Goal: Information Seeking & Learning: Learn about a topic

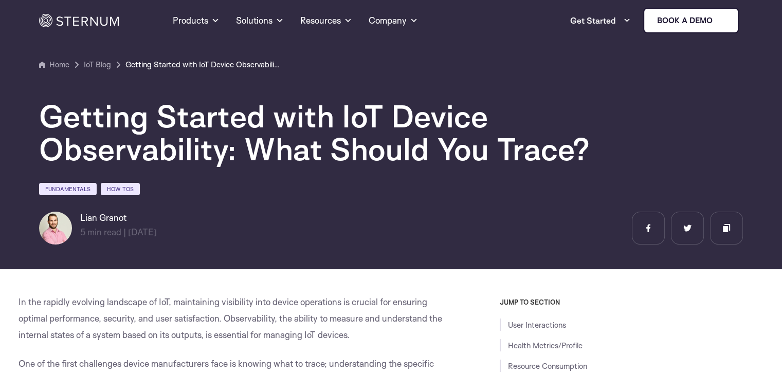
click at [280, 157] on h1 "Getting Started with IoT Device Observability: What Should You Trace?" at bounding box center [347, 133] width 617 height 66
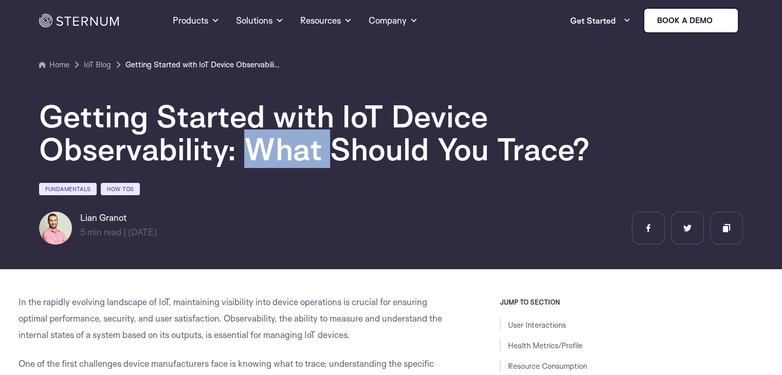
click at [280, 157] on h1 "Getting Started with IoT Device Observability: What Should You Trace?" at bounding box center [347, 133] width 617 height 66
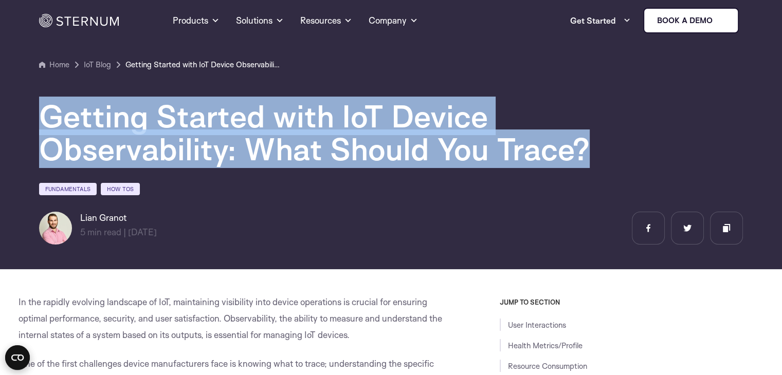
click at [280, 157] on h1 "Getting Started with IoT Device Observability: What Should You Trace?" at bounding box center [347, 133] width 617 height 66
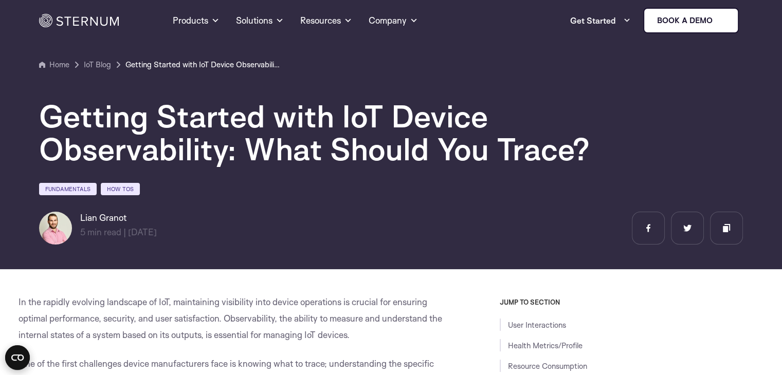
click at [325, 186] on div "Fundamentals How Tos" at bounding box center [391, 190] width 704 height 17
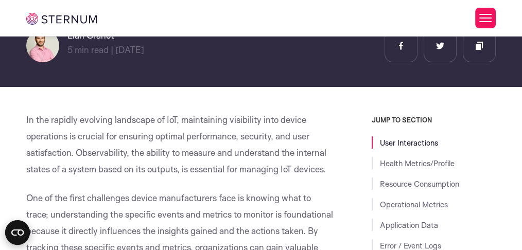
scroll to position [215, 0]
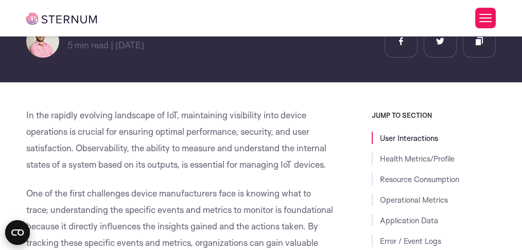
drag, startPoint x: 166, startPoint y: 153, endPoint x: 209, endPoint y: 181, distance: 51.1
click at [209, 173] on p "In the rapidly evolving landscape of IoT, maintaining visibility into device op…" at bounding box center [180, 140] width 308 height 66
drag, startPoint x: 154, startPoint y: 176, endPoint x: 1, endPoint y: 121, distance: 162.8
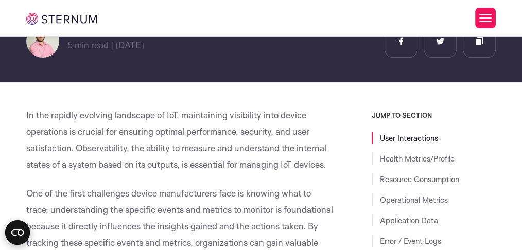
click at [167, 170] on span "In the rapidly evolving landscape of IoT, maintaining visibility into device op…" at bounding box center [176, 140] width 300 height 60
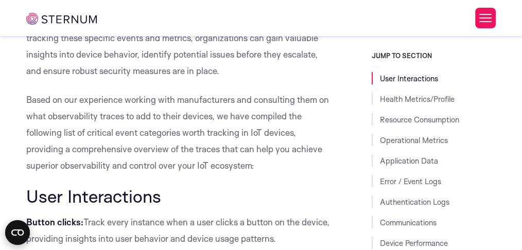
scroll to position [421, 0]
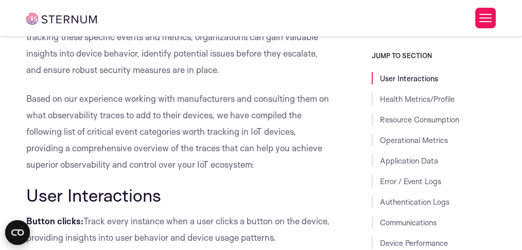
click at [192, 134] on span "Based on our experience working with manufacturers and consulting them on what …" at bounding box center [177, 131] width 302 height 77
click at [186, 142] on span "Based on our experience working with manufacturers and consulting them on what …" at bounding box center [177, 131] width 302 height 77
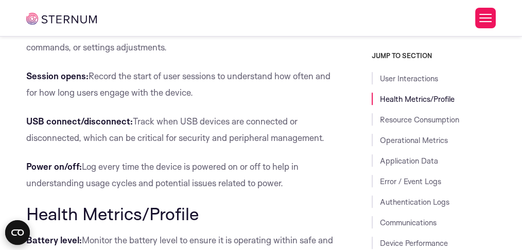
scroll to position [660, 0]
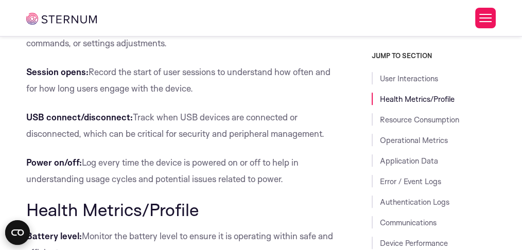
drag, startPoint x: 259, startPoint y: 117, endPoint x: 271, endPoint y: 158, distance: 42.7
click at [271, 97] on p "Session opens: Record the start of user sessions to understand how often and fo…" at bounding box center [180, 80] width 308 height 33
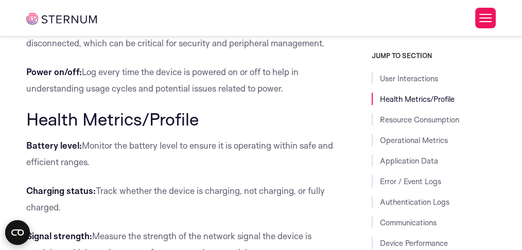
scroll to position [763, 0]
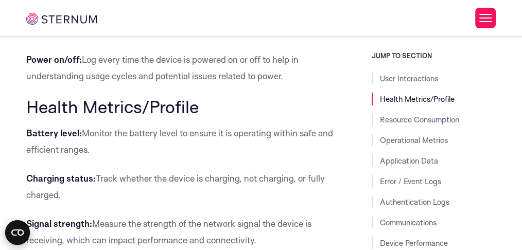
drag, startPoint x: 157, startPoint y: 104, endPoint x: 165, endPoint y: 111, distance: 10.2
click at [165, 39] on p "USB connect/disconnect: Track when USB devices are connected or disconnected, w…" at bounding box center [180, 22] width 308 height 33
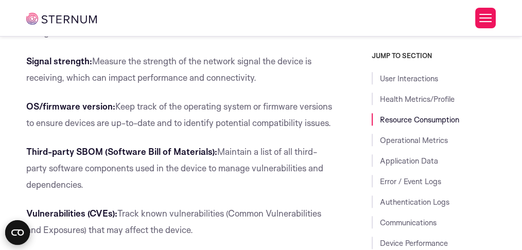
scroll to position [935, 0]
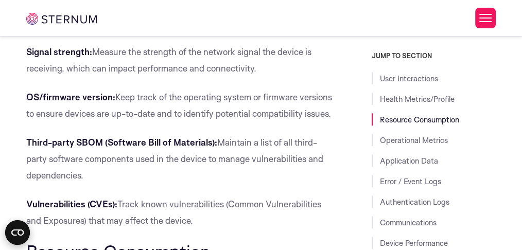
drag, startPoint x: 204, startPoint y: 142, endPoint x: 292, endPoint y: 150, distance: 88.8
click at [292, 77] on p "Signal strength: Measure the strength of the network signal the device is recei…" at bounding box center [180, 60] width 308 height 33
drag, startPoint x: 298, startPoint y: 158, endPoint x: 261, endPoint y: 102, distance: 66.8
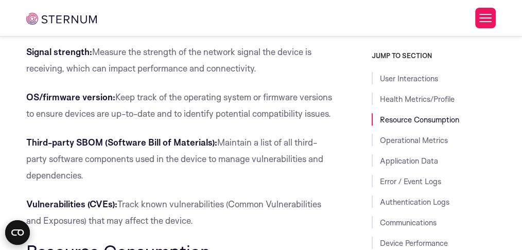
click at [261, 31] on p "Charging status: Track whether the device is charging, not charging, or fully c…" at bounding box center [180, 14] width 308 height 33
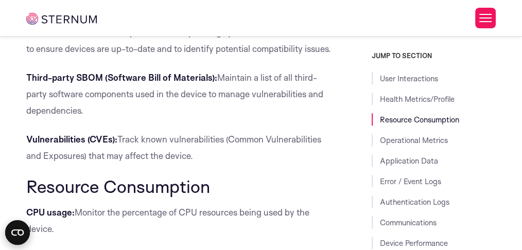
scroll to position [1003, 0]
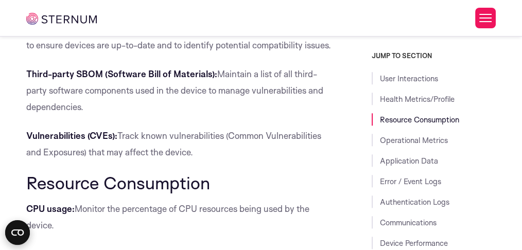
drag, startPoint x: 124, startPoint y: 119, endPoint x: 178, endPoint y: 139, distance: 57.4
click at [178, 53] on p "OS/firmware version: Keep track of the operating system or firmware versions to…" at bounding box center [180, 37] width 308 height 33
drag, startPoint x: 165, startPoint y: 141, endPoint x: 128, endPoint y: 106, distance: 51.3
click at [128, 53] on p "OS/firmware version: Keep track of the operating system or firmware versions to…" at bounding box center [180, 37] width 308 height 33
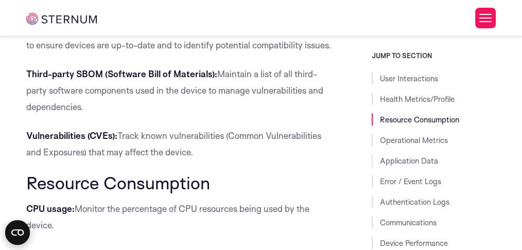
click at [128, 50] on span "Keep track of the operating system or firmware versions to ensure devices are u…" at bounding box center [179, 36] width 306 height 27
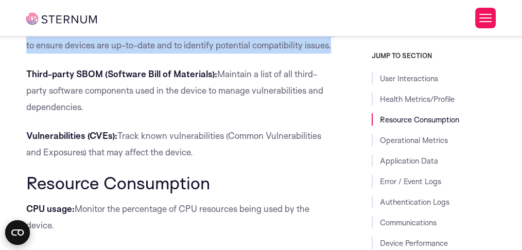
click at [128, 50] on span "Keep track of the operating system or firmware versions to ensure devices are u…" at bounding box center [179, 36] width 306 height 27
click at [161, 50] on span "Keep track of the operating system or firmware versions to ensure devices are u…" at bounding box center [179, 36] width 306 height 27
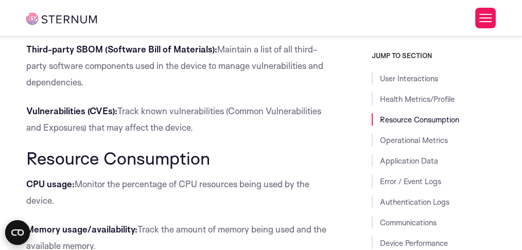
scroll to position [1038, 0]
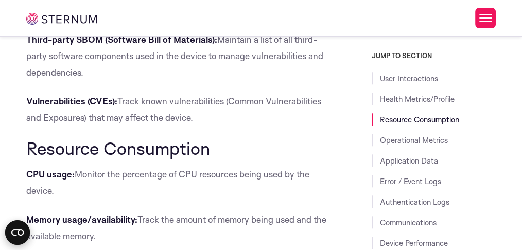
drag, startPoint x: 206, startPoint y: 161, endPoint x: 210, endPoint y: 174, distance: 13.0
click at [210, 81] on p "Third-party SBOM (Software Bill of Materials): Maintain a list of all third-par…" at bounding box center [180, 55] width 308 height 49
drag, startPoint x: 215, startPoint y: 167, endPoint x: 216, endPoint y: 118, distance: 48.9
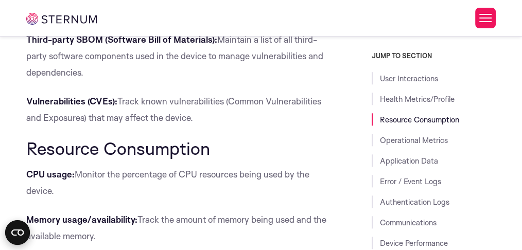
drag, startPoint x: 236, startPoint y: 160, endPoint x: 240, endPoint y: 172, distance: 12.4
click at [240, 81] on p "Third-party SBOM (Software Bill of Materials): Maintain a list of all third-par…" at bounding box center [180, 55] width 308 height 49
drag, startPoint x: 232, startPoint y: 170, endPoint x: 224, endPoint y: 117, distance: 53.5
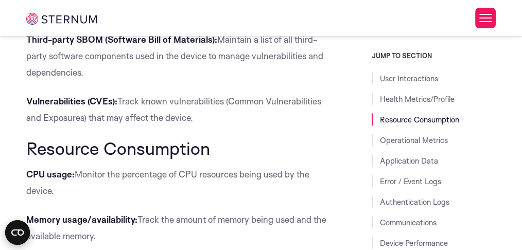
click at [224, 19] on p "OS/firmware version: Keep track of the operating system or firmware versions to…" at bounding box center [180, 2] width 308 height 33
drag, startPoint x: 212, startPoint y: 111, endPoint x: 232, endPoint y: 168, distance: 59.9
click at [232, 81] on p "Third-party SBOM (Software Bill of Materials): Maintain a list of all third-par…" at bounding box center [180, 55] width 308 height 49
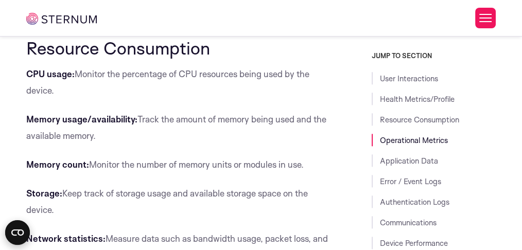
scroll to position [1175, 0]
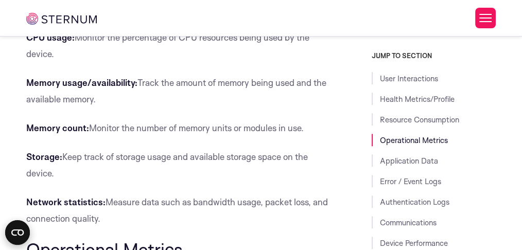
click at [130, 59] on span "Monitor the percentage of CPU resources being used by the device." at bounding box center [167, 45] width 283 height 27
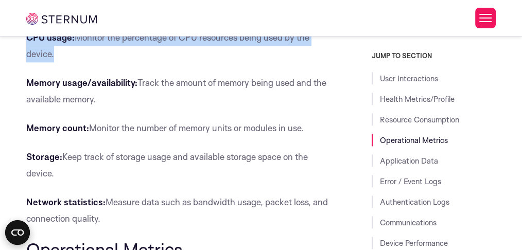
click at [130, 59] on span "Monitor the percentage of CPU resources being used by the device." at bounding box center [167, 45] width 283 height 27
drag, startPoint x: 142, startPoint y: 160, endPoint x: 124, endPoint y: 156, distance: 18.0
click at [75, 59] on span "Monitor the percentage of CPU resources being used by the device." at bounding box center [167, 45] width 283 height 27
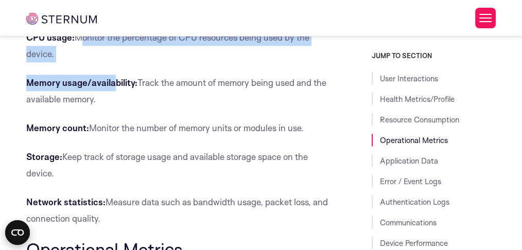
drag, startPoint x: 84, startPoint y: 141, endPoint x: 114, endPoint y: 166, distance: 39.1
click at [91, 62] on p "CPU usage: Monitor the percentage of CPU resources being used by the device." at bounding box center [180, 45] width 308 height 33
drag, startPoint x: 75, startPoint y: 153, endPoint x: 31, endPoint y: 138, distance: 46.0
click at [31, 62] on p "CPU usage: Monitor the percentage of CPU resources being used by the device." at bounding box center [180, 45] width 308 height 33
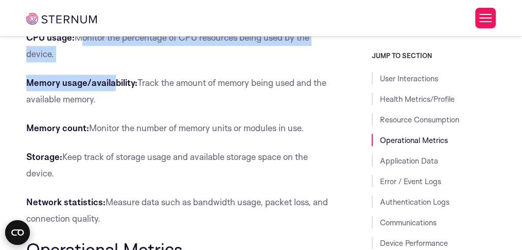
click at [31, 43] on b "CPU usage:" at bounding box center [50, 37] width 48 height 11
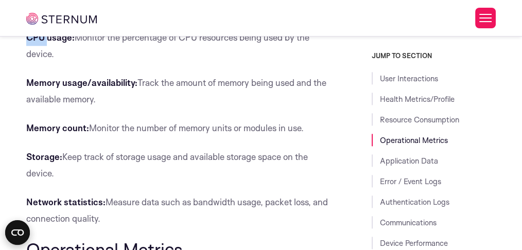
click at [31, 43] on b "CPU usage:" at bounding box center [50, 37] width 48 height 11
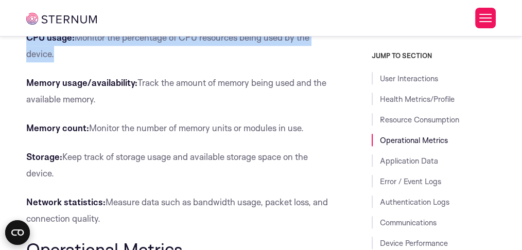
click at [31, 43] on b "CPU usage:" at bounding box center [50, 37] width 48 height 11
click at [97, 62] on p "CPU usage: Monitor the percentage of CPU resources being used by the device." at bounding box center [180, 45] width 308 height 33
drag, startPoint x: 77, startPoint y: 134, endPoint x: 92, endPoint y: 149, distance: 21.1
click at [92, 62] on p "CPU usage: Monitor the percentage of CPU resources being used by the device." at bounding box center [180, 45] width 308 height 33
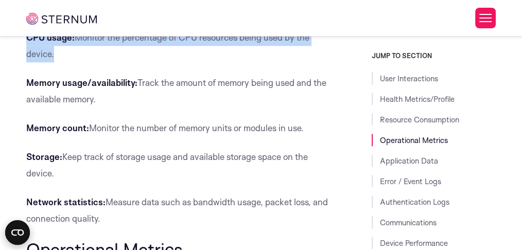
drag, startPoint x: 53, startPoint y: 148, endPoint x: 13, endPoint y: 139, distance: 40.7
click at [74, 59] on span "Monitor the percentage of CPU resources being used by the device." at bounding box center [167, 45] width 283 height 27
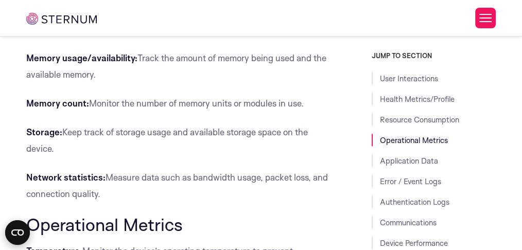
scroll to position [1209, 0]
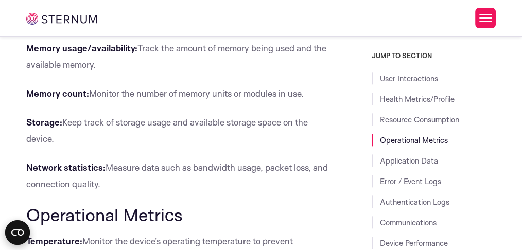
drag, startPoint x: 151, startPoint y: 121, endPoint x: 168, endPoint y: 160, distance: 43.3
click at [168, 73] on p "Memory usage/availability: Track the amount of memory being used and the availa…" at bounding box center [180, 56] width 308 height 33
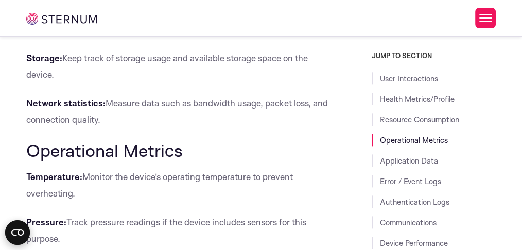
scroll to position [1278, 0]
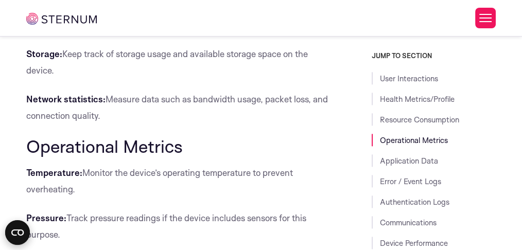
drag, startPoint x: 179, startPoint y: 87, endPoint x: 189, endPoint y: 140, distance: 54.0
click at [189, 33] on p "Memory count: Monitor the number of memory units or modules in use." at bounding box center [180, 25] width 308 height 16
drag, startPoint x: 154, startPoint y: 146, endPoint x: 162, endPoint y: 193, distance: 48.0
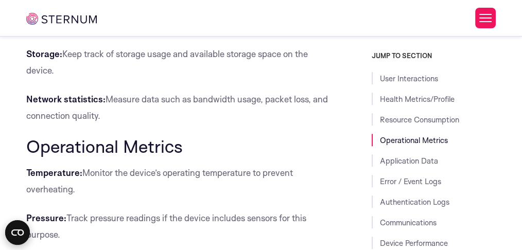
click at [162, 79] on p "Storage: Keep track of storage usage and available storage space on the device." at bounding box center [180, 62] width 308 height 33
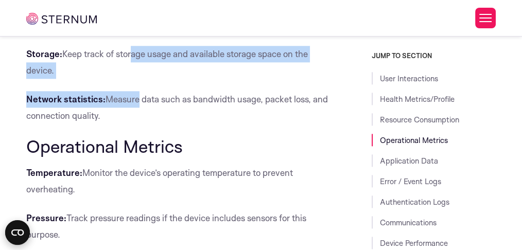
drag, startPoint x: 134, startPoint y: 195, endPoint x: 128, endPoint y: 155, distance: 40.6
drag, startPoint x: 121, startPoint y: 148, endPoint x: 132, endPoint y: 187, distance: 40.9
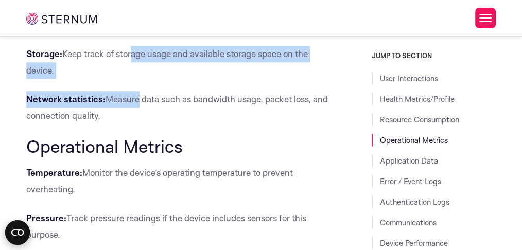
click at [132, 79] on p "Storage: Keep track of storage usage and available storage space on the device." at bounding box center [180, 62] width 308 height 33
drag, startPoint x: 146, startPoint y: 133, endPoint x: 166, endPoint y: 90, distance: 47.9
drag, startPoint x: 182, startPoint y: 95, endPoint x: 183, endPoint y: 178, distance: 83.8
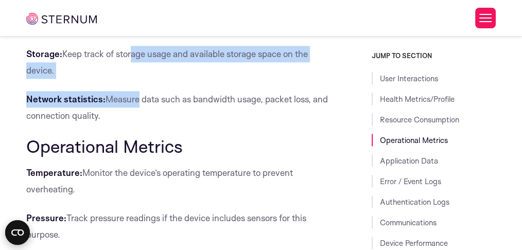
click at [183, 79] on p "Storage: Keep track of storage usage and available storage space on the device." at bounding box center [180, 62] width 308 height 33
drag, startPoint x: 170, startPoint y: 184, endPoint x: 162, endPoint y: 141, distance: 43.5
click at [162, 33] on p "Memory count: Monitor the number of memory units or modules in use." at bounding box center [180, 25] width 308 height 16
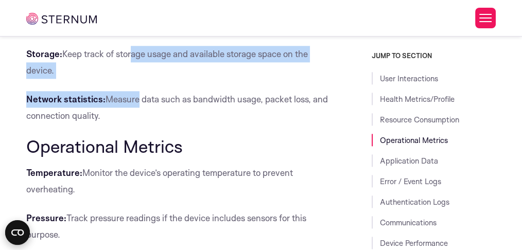
drag, startPoint x: 184, startPoint y: 144, endPoint x: 191, endPoint y: 106, distance: 38.7
drag, startPoint x: 179, startPoint y: 96, endPoint x: 189, endPoint y: 178, distance: 83.3
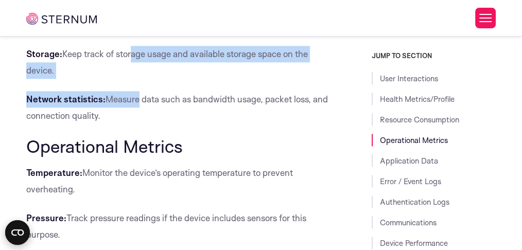
click at [189, 79] on p "Storage: Keep track of storage usage and available storage space on the device." at bounding box center [180, 62] width 308 height 33
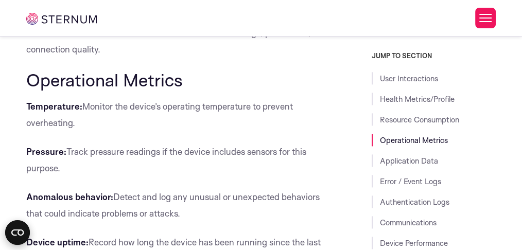
scroll to position [1347, 0]
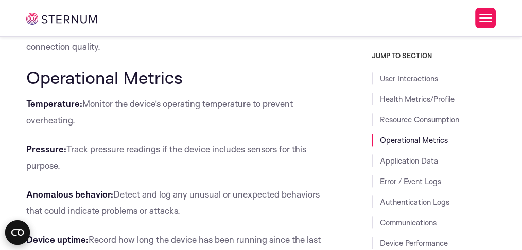
drag, startPoint x: 154, startPoint y: 120, endPoint x: 172, endPoint y: 167, distance: 49.7
click at [172, 55] on p "Network statistics: Measure data such as bandwidth usage, packet loss, and conn…" at bounding box center [180, 38] width 308 height 33
drag, startPoint x: 165, startPoint y: 164, endPoint x: 159, endPoint y: 120, distance: 44.0
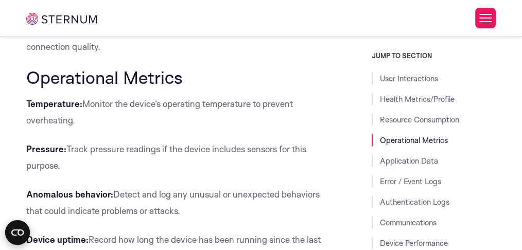
drag, startPoint x: 152, startPoint y: 118, endPoint x: 177, endPoint y: 156, distance: 45.5
click at [177, 55] on p "Network statistics: Measure data such as bandwidth usage, packet loss, and conn…" at bounding box center [180, 38] width 308 height 33
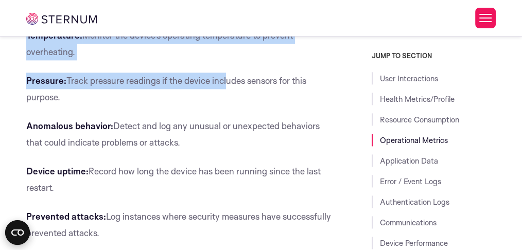
drag, startPoint x: 223, startPoint y: 135, endPoint x: 224, endPoint y: 183, distance: 47.8
drag, startPoint x: 202, startPoint y: 163, endPoint x: 212, endPoint y: 107, distance: 56.5
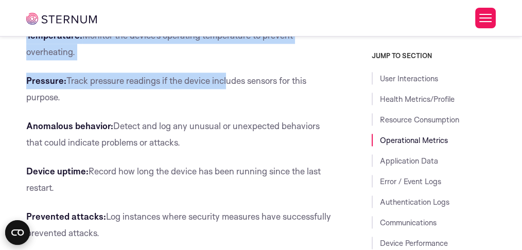
drag, startPoint x: 226, startPoint y: 125, endPoint x: 227, endPoint y: 163, distance: 37.0
click at [227, 60] on p "Temperature: Monitor the device’s operating temperature to prevent overheating." at bounding box center [180, 43] width 308 height 33
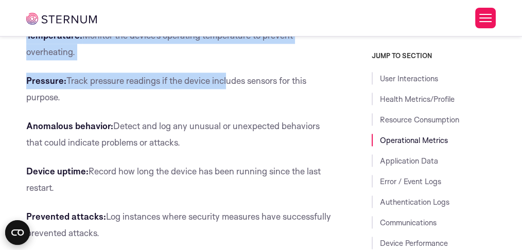
click at [186, 105] on p "Pressure: Track pressure readings if the device includes sensors for this purpo…" at bounding box center [180, 89] width 308 height 33
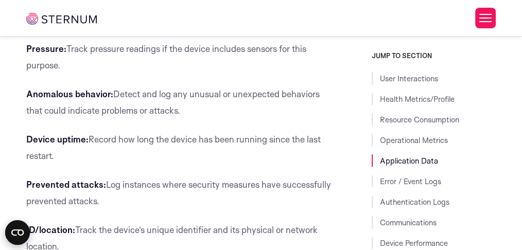
scroll to position [1518, 0]
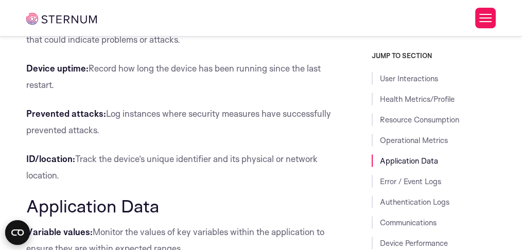
drag
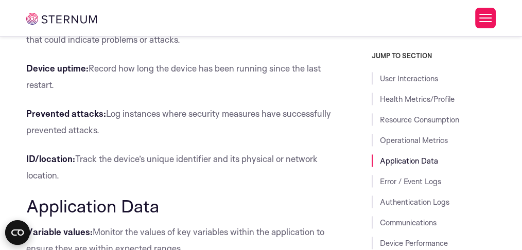
click at [260, 48] on p "Anomalous behavior: Detect and log any unusual or unexpected behaviors that cou…" at bounding box center [180, 31] width 308 height 33
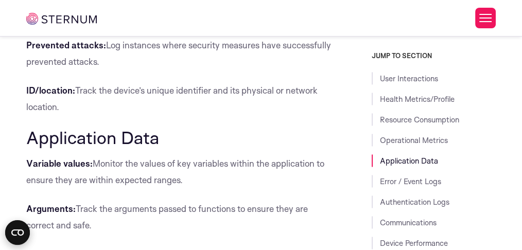
scroll to position [1655, 0]
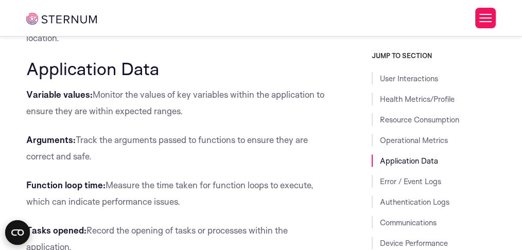
drag, startPoint x: 134, startPoint y: 73, endPoint x: 173, endPoint y: 165, distance: 99.8
drag, startPoint x: 184, startPoint y: 150, endPoint x: 184, endPoint y: 116, distance: 33.9
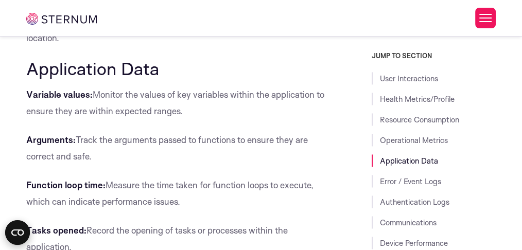
drag, startPoint x: 151, startPoint y: 69, endPoint x: 185, endPoint y: 147, distance: 84.8
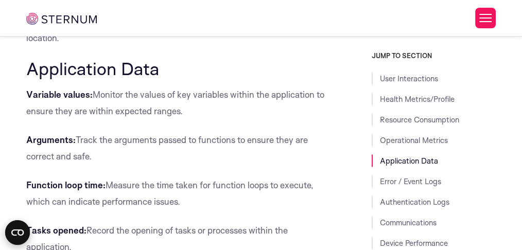
click at [185, 46] on p "ID/location: Track the device’s unique identifier and its physical or network l…" at bounding box center [180, 29] width 308 height 33
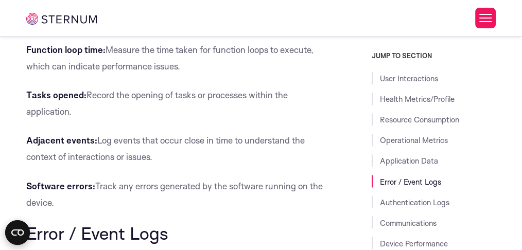
scroll to position [1792, 0]
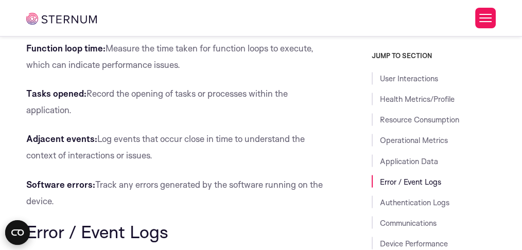
drag, startPoint x: 114, startPoint y: 117, endPoint x: 128, endPoint y: 129, distance: 18.3
click at [128, 28] on p "Arguments: Track the arguments passed to functions to ensure they are correct a…" at bounding box center [180, 11] width 308 height 33
drag, startPoint x: 207, startPoint y: 162, endPoint x: 232, endPoint y: 182, distance: 32.2
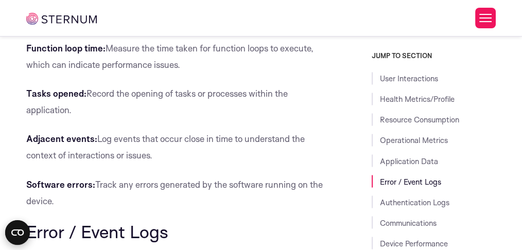
click at [232, 73] on p "Function loop time: Measure the time taken for function loops to execute, which…" at bounding box center [180, 56] width 308 height 33
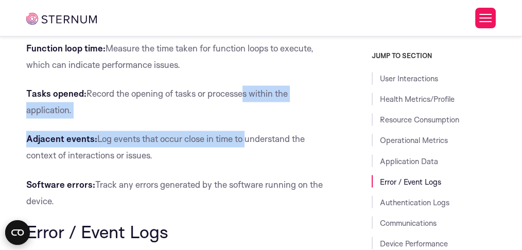
drag, startPoint x: 244, startPoint y: 231, endPoint x: 245, endPoint y: 239, distance: 7.7
click at [232, 118] on p "Tasks opened: Record the opening of tasks or processes within the application." at bounding box center [180, 101] width 308 height 33
drag, startPoint x: 216, startPoint y: 220, endPoint x: 238, endPoint y: 181, distance: 45.1
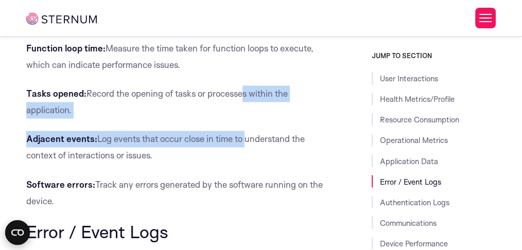
click at [238, 73] on p "Function loop time: Measure the time taken for function loops to execute, which…" at bounding box center [180, 56] width 308 height 33
drag, startPoint x: 223, startPoint y: 182, endPoint x: 216, endPoint y: 140, distance: 42.3
click at [216, 28] on p "Arguments: Track the arguments passed to functions to ensure they are correct a…" at bounding box center [180, 11] width 308 height 33
drag, startPoint x: 211, startPoint y: 145, endPoint x: 237, endPoint y: 214, distance: 74.3
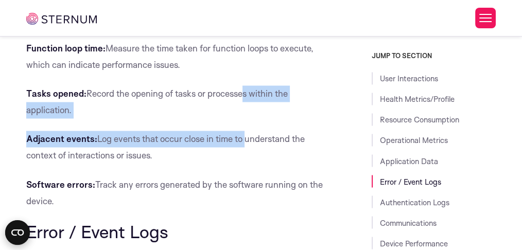
click at [237, 118] on p "Tasks opened: Record the opening of tasks or processes within the application." at bounding box center [180, 101] width 308 height 33
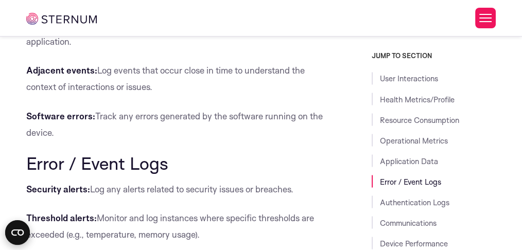
scroll to position [1861, 0]
drag, startPoint x: 227, startPoint y: 117, endPoint x: 231, endPoint y: 202, distance: 85.5
click at [231, 95] on p "Adjacent events: Log events that occur close in time to understand the context …" at bounding box center [180, 78] width 308 height 33
drag, startPoint x: 203, startPoint y: 187, endPoint x: 199, endPoint y: 153, distance: 34.7
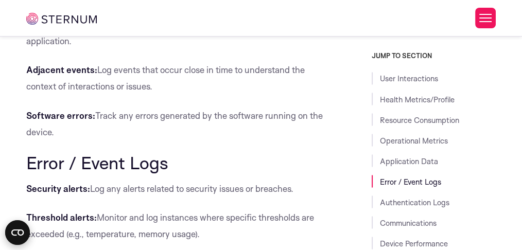
click at [199, 49] on p "Tasks opened: Record the opening of tasks or processes within the application." at bounding box center [180, 32] width 308 height 33
drag, startPoint x: 223, startPoint y: 157, endPoint x: 229, endPoint y: 116, distance: 41.2
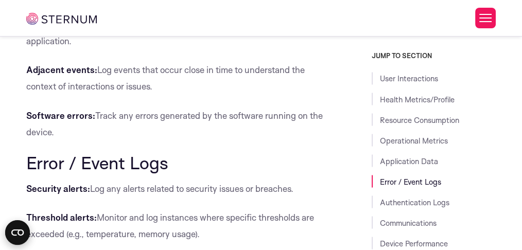
drag, startPoint x: 226, startPoint y: 115, endPoint x: 231, endPoint y: 207, distance: 91.7
click at [231, 95] on p "Adjacent events: Log events that occur close in time to understand the context …" at bounding box center [180, 78] width 308 height 33
drag, startPoint x: 211, startPoint y: 207, endPoint x: 208, endPoint y: 160, distance: 46.9
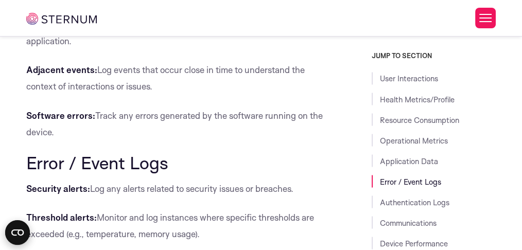
click at [208, 49] on p "Tasks opened: Record the opening of tasks or processes within the application." at bounding box center [180, 32] width 308 height 33
drag, startPoint x: 229, startPoint y: 153, endPoint x: 231, endPoint y: 116, distance: 36.6
drag, startPoint x: 220, startPoint y: 118, endPoint x: 206, endPoint y: 203, distance: 85.5
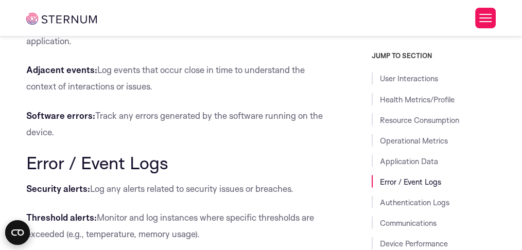
click at [206, 95] on p "Adjacent events: Log events that occur close in time to understand the context …" at bounding box center [180, 78] width 308 height 33
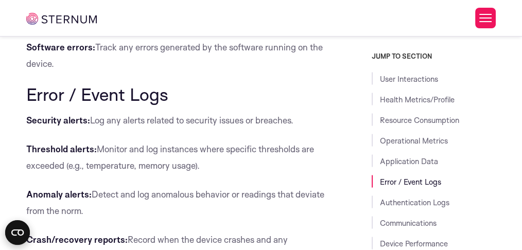
drag, startPoint x: 204, startPoint y: 128, endPoint x: 214, endPoint y: 173, distance: 46.4
click at [214, 71] on p "Software errors: Track any errors generated by the software running on the devi…" at bounding box center [180, 55] width 308 height 33
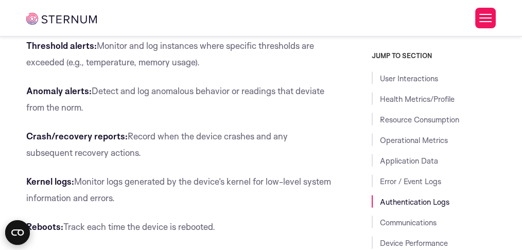
scroll to position [2135, 0]
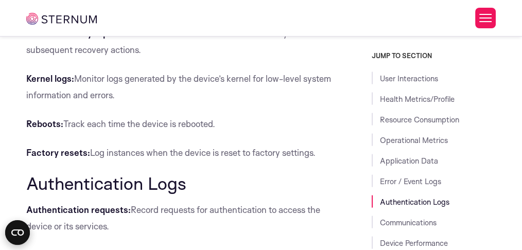
click at [164, 58] on p "Crash/recovery reports: Record when the device crashes and any subsequent recov…" at bounding box center [180, 41] width 308 height 33
drag, startPoint x: 198, startPoint y: 186, endPoint x: 187, endPoint y: 139, distance: 48.0
click at [187, 139] on div "In the rapidly evolving landscape of IoT, maintaining visibility into device op…" at bounding box center [180, 51] width 308 height 3729
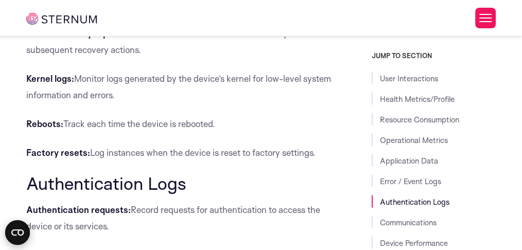
click at [173, 173] on div "In the rapidly evolving landscape of IoT, maintaining visibility into device op…" at bounding box center [180, 51] width 308 height 3729
click at [173, 58] on p "Crash/recovery reports: Record when the device crashes and any subsequent recov…" at bounding box center [180, 41] width 308 height 33
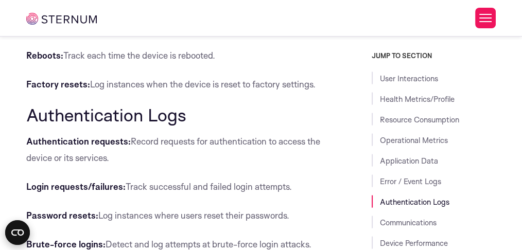
scroll to position [2203, 0]
drag, startPoint x: 181, startPoint y: 119, endPoint x: 196, endPoint y: 156, distance: 40.1
click at [196, 35] on p "Kernel logs: Monitor logs generated by the device’s kernel for low-level system…" at bounding box center [180, 18] width 308 height 33
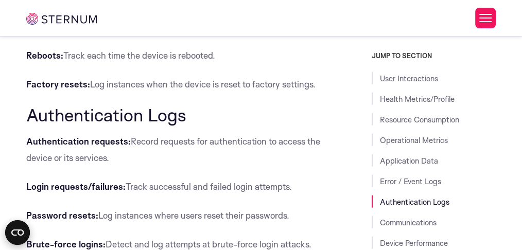
drag, startPoint x: 203, startPoint y: 141, endPoint x: 192, endPoint y: 106, distance: 37.2
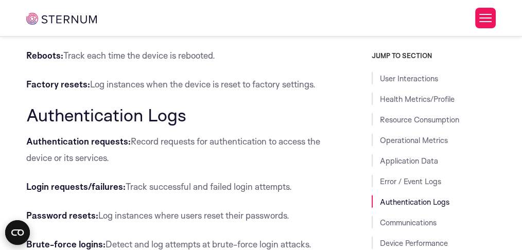
scroll to position [2306, 0]
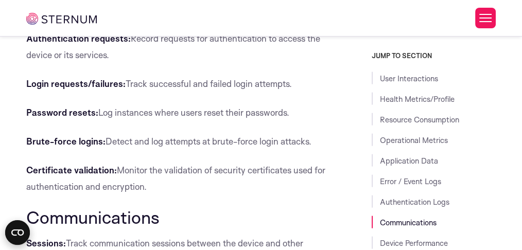
drag, startPoint x: 249, startPoint y: 129, endPoint x: 253, endPoint y: 81, distance: 47.5
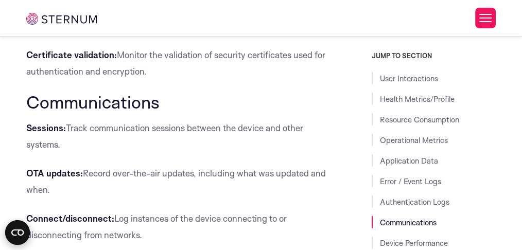
scroll to position [2444, 0]
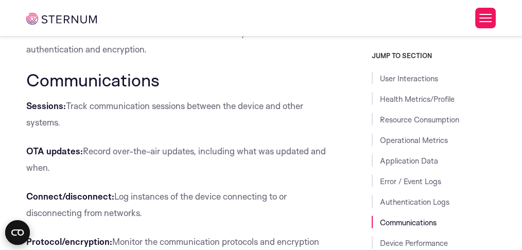
drag, startPoint x: 117, startPoint y: 158, endPoint x: 146, endPoint y: 166, distance: 30.2
click at [146, 12] on p "Brute-force logins: Detect and log attempts at brute-force login attacks." at bounding box center [180, 4] width 308 height 16
drag, startPoint x: 159, startPoint y: 173, endPoint x: 241, endPoint y: 204, distance: 87.4
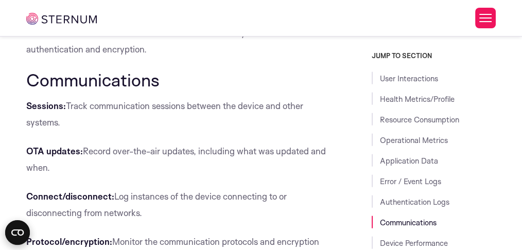
click at [241, 58] on p "Certificate validation: Monitor the validation of security certificates used fo…" at bounding box center [180, 41] width 308 height 33
drag, startPoint x: 241, startPoint y: 211, endPoint x: 226, endPoint y: 167, distance: 46.5
click at [226, 12] on p "Brute-force logins: Detect and log attempts at brute-force login attacks." at bounding box center [180, 4] width 308 height 16
drag, startPoint x: 202, startPoint y: 170, endPoint x: 254, endPoint y: 211, distance: 65.5
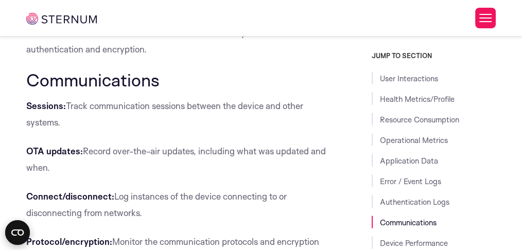
click at [254, 58] on p "Certificate validation: Monitor the validation of security certificates used fo…" at bounding box center [180, 41] width 308 height 33
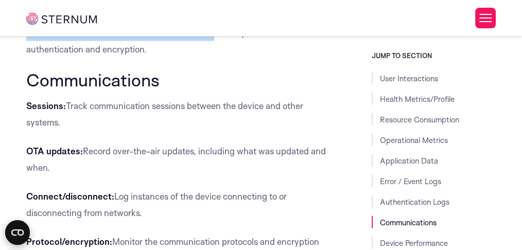
drag, startPoint x: 213, startPoint y: 177, endPoint x: 208, endPoint y: 136, distance: 42.0
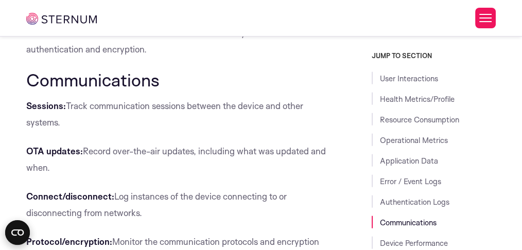
drag, startPoint x: 218, startPoint y: 182, endPoint x: 244, endPoint y: 214, distance: 41.3
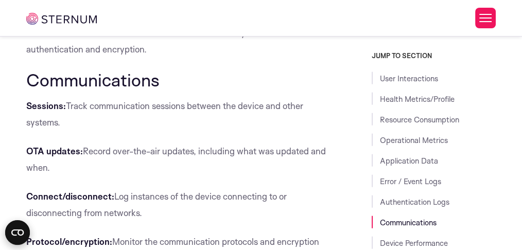
click at [244, 58] on p "Certificate validation: Monitor the validation of security certificates used fo…" at bounding box center [180, 41] width 308 height 33
drag, startPoint x: 231, startPoint y: 200, endPoint x: 220, endPoint y: 168, distance: 33.4
click at [220, 12] on p "Brute-force logins: Detect and log attempts at brute-force login attacks." at bounding box center [180, 4] width 308 height 16
drag, startPoint x: 214, startPoint y: 173, endPoint x: 296, endPoint y: 110, distance: 103.7
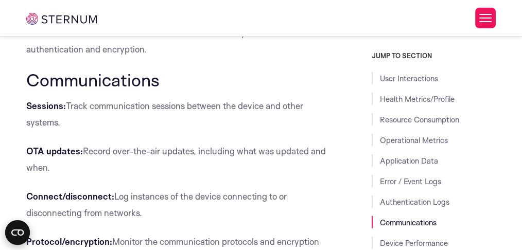
click at [247, 12] on p "Brute-force logins: Detect and log attempts at brute-force login attacks." at bounding box center [180, 4] width 308 height 16
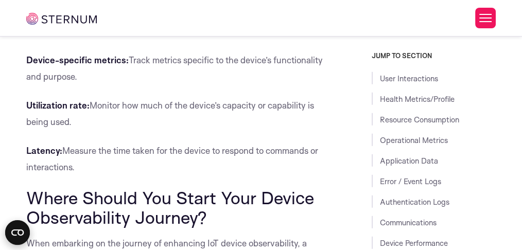
scroll to position [2821, 0]
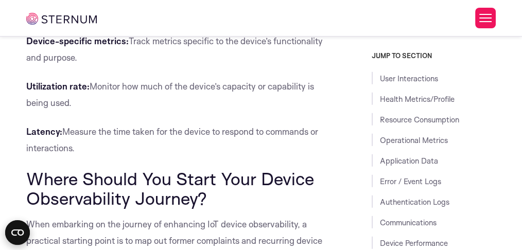
drag, startPoint x: 216, startPoint y: 149, endPoint x: 219, endPoint y: 185, distance: 35.6
click at [219, 21] on p "Cycles/run time: Measure the operational cycles and total run time of the devic…" at bounding box center [180, 4] width 308 height 33
drag, startPoint x: 191, startPoint y: 193, endPoint x: 190, endPoint y: 226, distance: 32.9
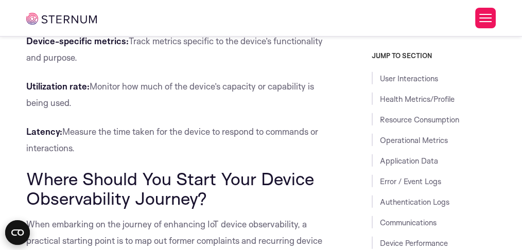
click at [190, 66] on p "Device-specific metrics: Track metrics specific to the device’s functionality a…" at bounding box center [180, 49] width 308 height 33
drag, startPoint x: 182, startPoint y: 220, endPoint x: 188, endPoint y: 179, distance: 41.6
click at [188, 21] on p "Cycles/run time: Measure the operational cycles and total run time of the devic…" at bounding box center [180, 4] width 308 height 33
drag, startPoint x: 219, startPoint y: 171, endPoint x: 228, endPoint y: 139, distance: 32.9
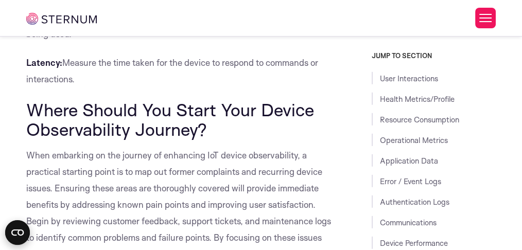
drag, startPoint x: 188, startPoint y: 154, endPoint x: 193, endPoint y: 201, distance: 47.5
click at [193, 42] on p "Utilization rate: Monitor how much of the device’s capacity or capability is be…" at bounding box center [180, 25] width 308 height 33
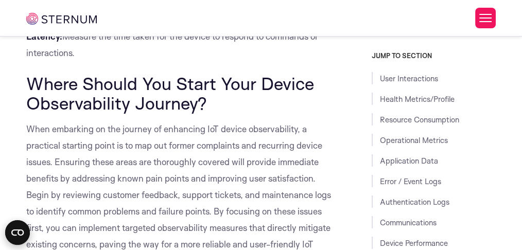
scroll to position [2958, 0]
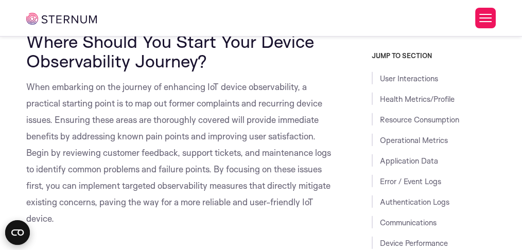
drag, startPoint x: 183, startPoint y: 140, endPoint x: 194, endPoint y: 173, distance: 35.5
click at [194, 19] on p "Latency: Measure the time taken for the device to respond to commands or intera…" at bounding box center [180, 2] width 308 height 33
drag, startPoint x: 190, startPoint y: 163, endPoint x: 191, endPoint y: 119, distance: 43.7
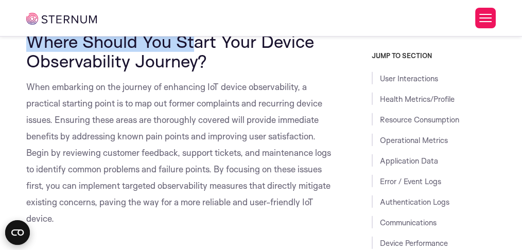
drag, startPoint x: 179, startPoint y: 153, endPoint x: 195, endPoint y: 186, distance: 37.3
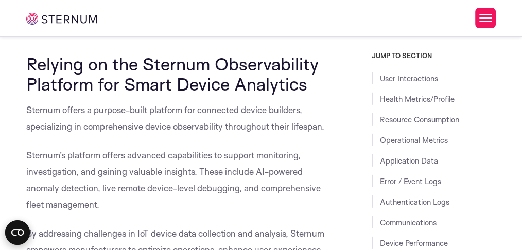
scroll to position [3232, 0]
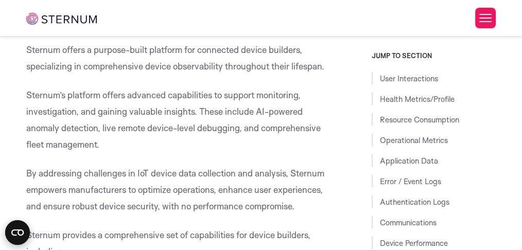
drag, startPoint x: 229, startPoint y: 76, endPoint x: 251, endPoint y: 128, distance: 56.5
drag, startPoint x: 102, startPoint y: 96, endPoint x: 236, endPoint y: 120, distance: 135.5
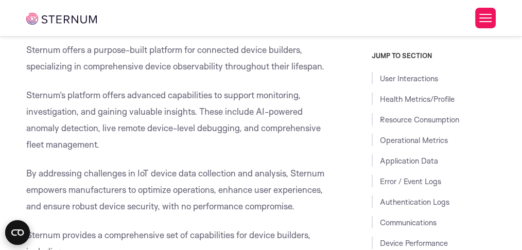
drag, startPoint x: 223, startPoint y: 109, endPoint x: 233, endPoint y: 128, distance: 21.2
drag, startPoint x: 100, startPoint y: 96, endPoint x: 242, endPoint y: 132, distance: 146.4
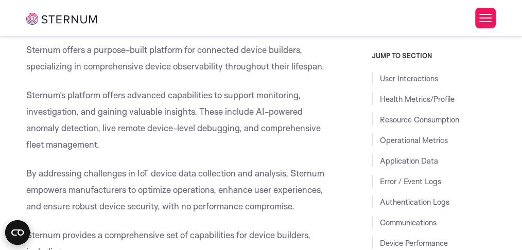
drag, startPoint x: 222, startPoint y: 112, endPoint x: 236, endPoint y: 125, distance: 19.6
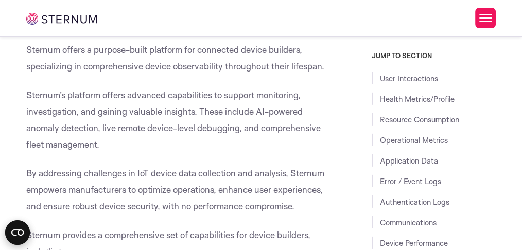
drag, startPoint x: 224, startPoint y: 113, endPoint x: 236, endPoint y: 127, distance: 17.5
drag, startPoint x: 232, startPoint y: 74, endPoint x: 235, endPoint y: 128, distance: 53.6
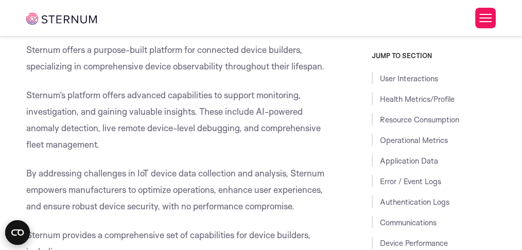
drag, startPoint x: 235, startPoint y: 74, endPoint x: 244, endPoint y: 136, distance: 62.9
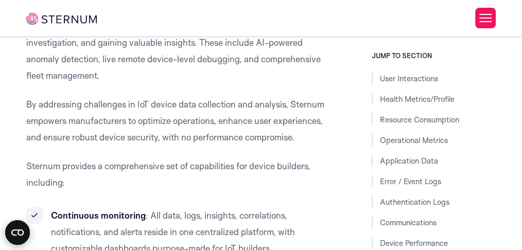
drag, startPoint x: 143, startPoint y: 123, endPoint x: 197, endPoint y: 160, distance: 65.1
drag, startPoint x: 187, startPoint y: 185, endPoint x: 187, endPoint y: 216, distance: 31.4
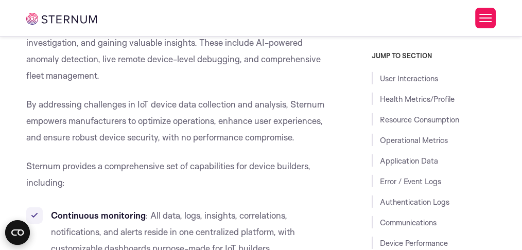
drag, startPoint x: 169, startPoint y: 213, endPoint x: 183, endPoint y: 157, distance: 58.4
drag, startPoint x: 173, startPoint y: 162, endPoint x: 13, endPoint y: 112, distance: 167.7
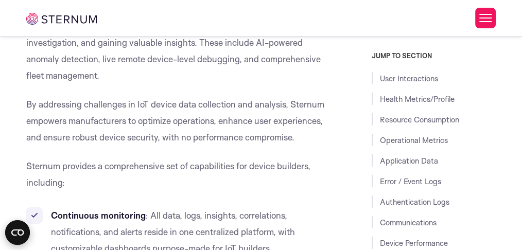
drag, startPoint x: 30, startPoint y: 115, endPoint x: 201, endPoint y: 163, distance: 177.7
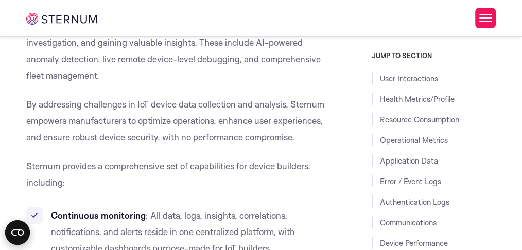
scroll to position [3404, 0]
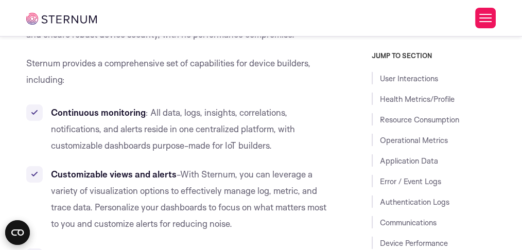
drag, startPoint x: 202, startPoint y: 133, endPoint x: 232, endPoint y: 181, distance: 56.9
drag, startPoint x: 232, startPoint y: 174, endPoint x: 222, endPoint y: 117, distance: 58.5
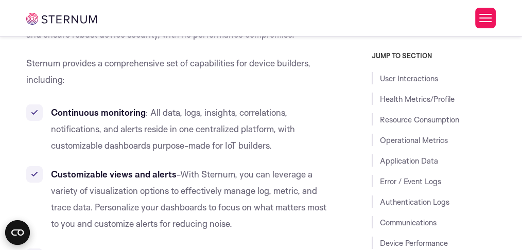
drag, startPoint x: 203, startPoint y: 117, endPoint x: 246, endPoint y: 183, distance: 79.0
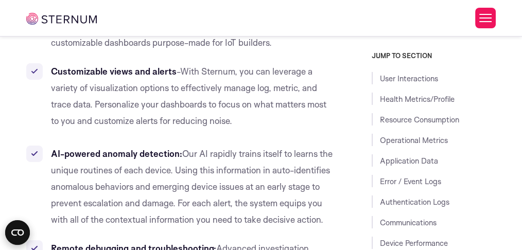
drag, startPoint x: 247, startPoint y: 91, endPoint x: 245, endPoint y: 170, distance: 79.2
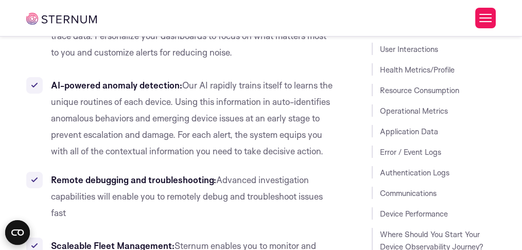
drag, startPoint x: 151, startPoint y: 109, endPoint x: 172, endPoint y: 147, distance: 43.1
drag, startPoint x: 217, startPoint y: 173, endPoint x: 292, endPoint y: 212, distance: 84.9
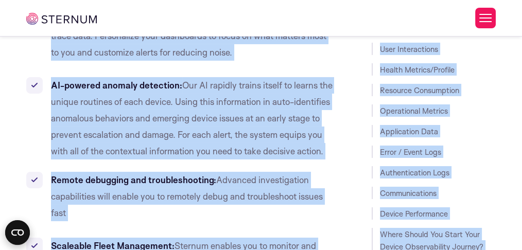
drag, startPoint x: 305, startPoint y: 215, endPoint x: 279, endPoint y: 150, distance: 70.4
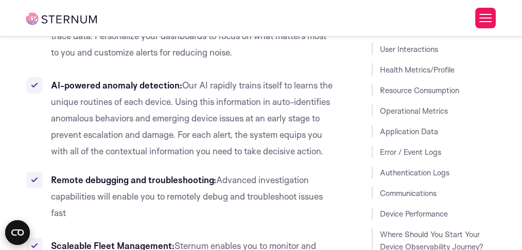
drag, startPoint x: 245, startPoint y: 156, endPoint x: 294, endPoint y: 207, distance: 70.6
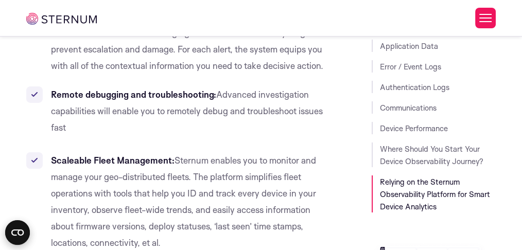
scroll to position [3678, 0]
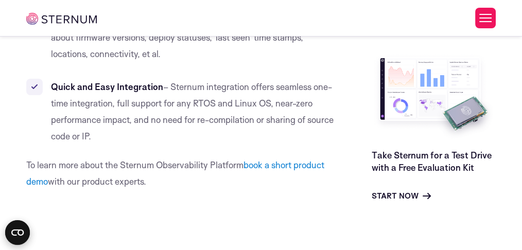
drag, startPoint x: 193, startPoint y: 81, endPoint x: 187, endPoint y: 165, distance: 83.5
drag, startPoint x: 166, startPoint y: 160, endPoint x: 147, endPoint y: 135, distance: 31.6
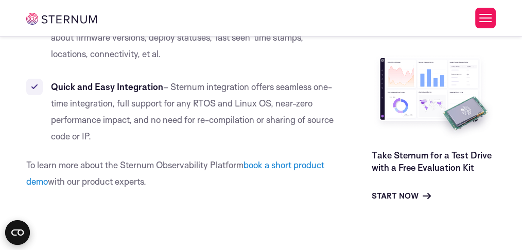
drag, startPoint x: 143, startPoint y: 127, endPoint x: 157, endPoint y: 158, distance: 35.0
drag, startPoint x: 170, startPoint y: 160, endPoint x: 212, endPoint y: 215, distance: 69.2
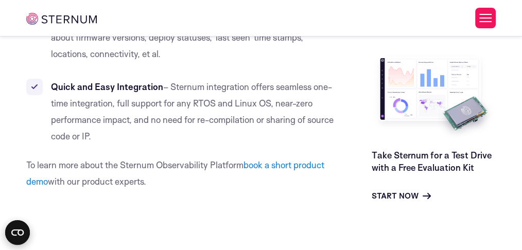
drag, startPoint x: 217, startPoint y: 193, endPoint x: 228, endPoint y: 220, distance: 28.8
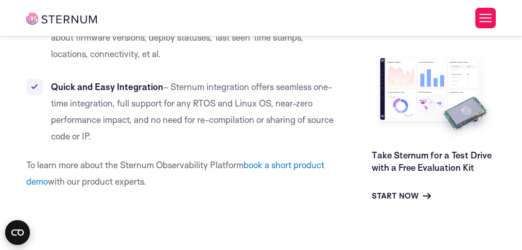
drag, startPoint x: 207, startPoint y: 221, endPoint x: 218, endPoint y: 184, distance: 38.1
drag, startPoint x: 218, startPoint y: 183, endPoint x: 228, endPoint y: 221, distance: 39.9
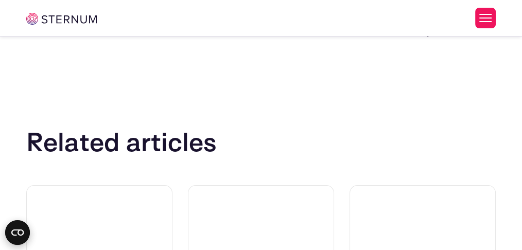
scroll to position [4021, 0]
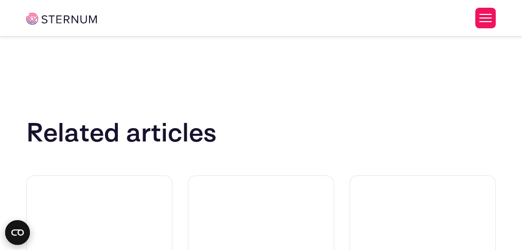
drag, startPoint x: 176, startPoint y: 82, endPoint x: 206, endPoint y: 181, distance: 103.0
drag, startPoint x: 243, startPoint y: 102, endPoint x: 257, endPoint y: 183, distance: 81.5
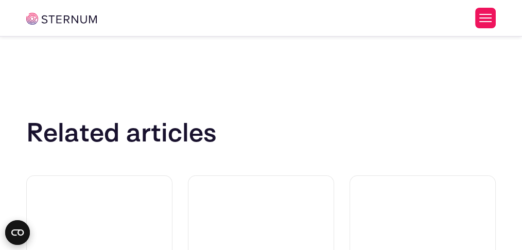
drag, startPoint x: 245, startPoint y: 181, endPoint x: 177, endPoint y: 89, distance: 114.0
drag, startPoint x: 198, startPoint y: 143, endPoint x: 205, endPoint y: 183, distance: 40.3
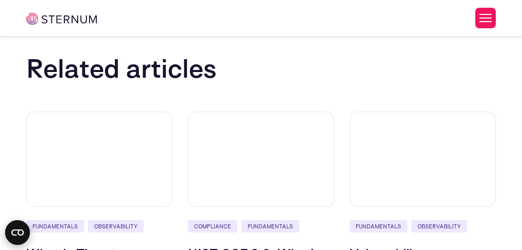
scroll to position [4124, 0]
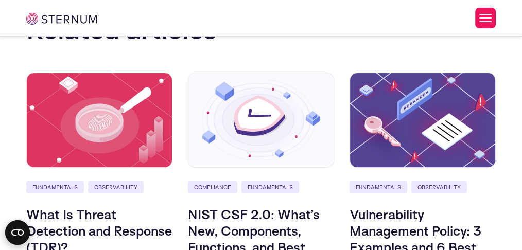
drag, startPoint x: 177, startPoint y: 118, endPoint x: 244, endPoint y: 156, distance: 77.2
drag, startPoint x: 246, startPoint y: 199, endPoint x: 247, endPoint y: 215, distance: 16.0
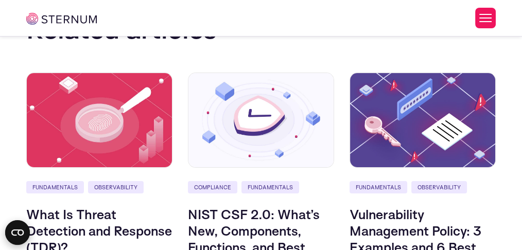
drag, startPoint x: 238, startPoint y: 214, endPoint x: 240, endPoint y: 180, distance: 34.0
